Goal: Task Accomplishment & Management: Use online tool/utility

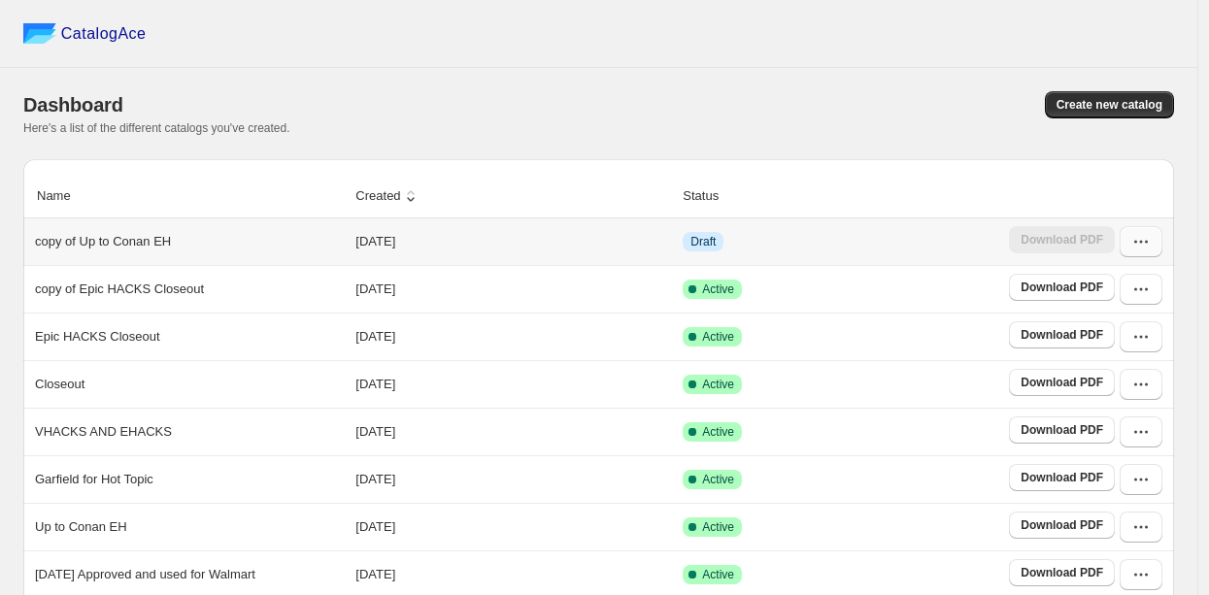
click at [1146, 247] on icon "button" at bounding box center [1140, 241] width 19 height 19
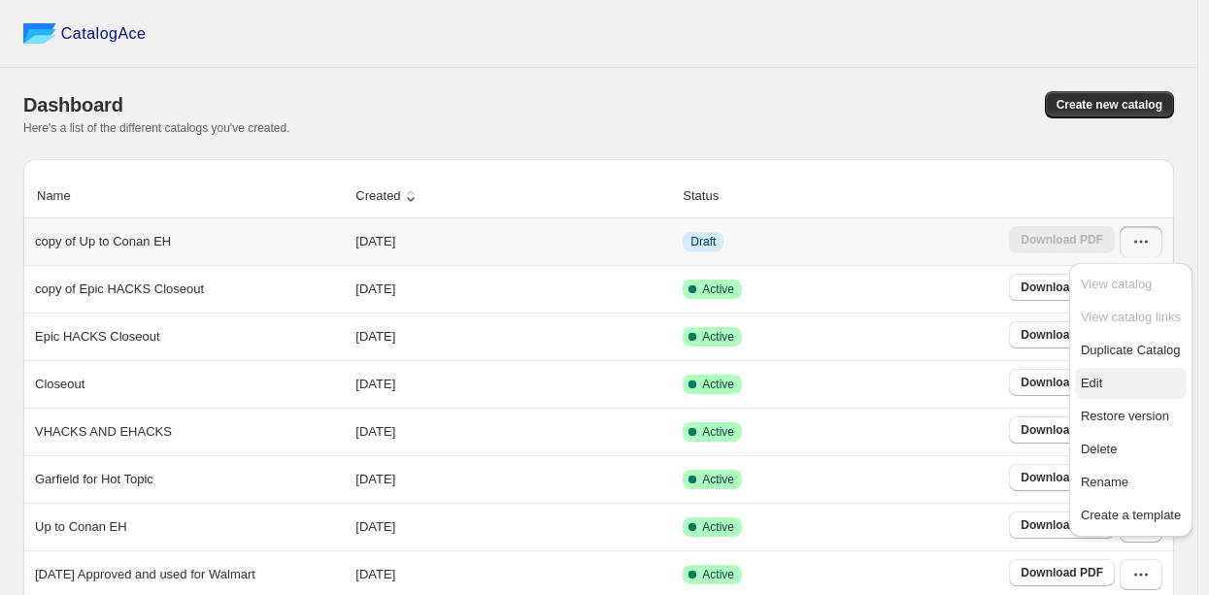
click at [1104, 386] on span "Edit" at bounding box center [1131, 383] width 100 height 19
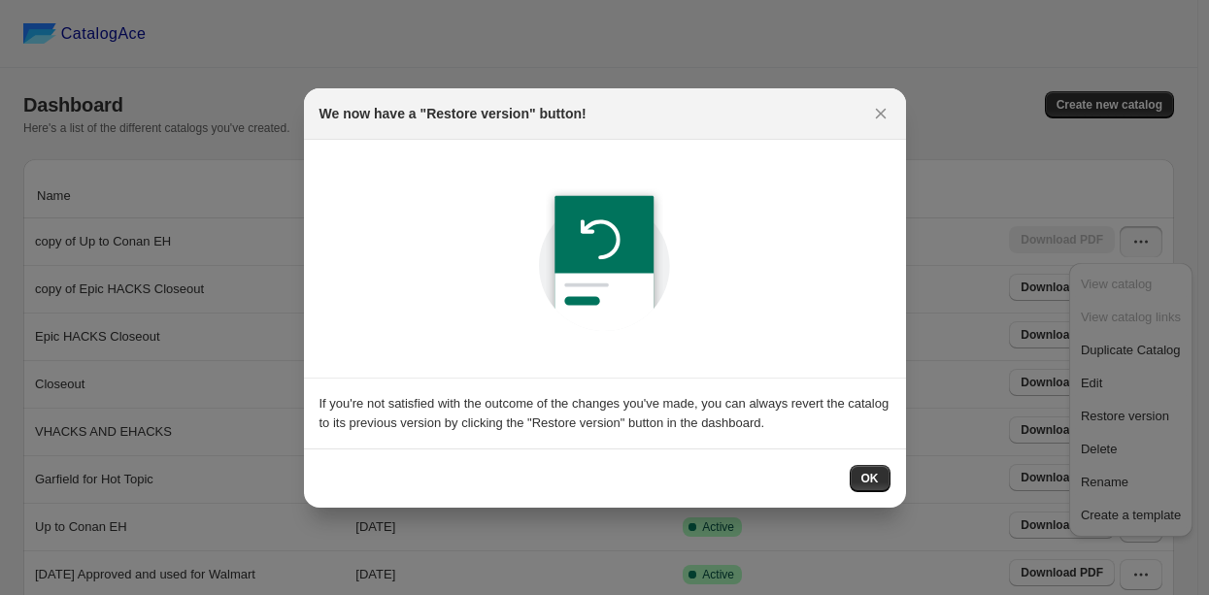
drag, startPoint x: 870, startPoint y: 484, endPoint x: 854, endPoint y: 440, distance: 47.3
click at [870, 484] on span "OK" at bounding box center [869, 479] width 17 height 16
